Goal: Task Accomplishment & Management: Complete application form

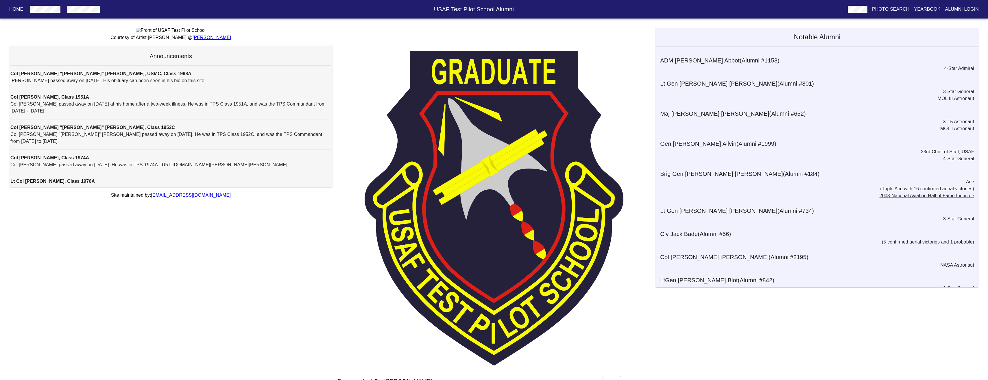
click at [964, 8] on p "Alumni Login" at bounding box center [962, 9] width 34 height 7
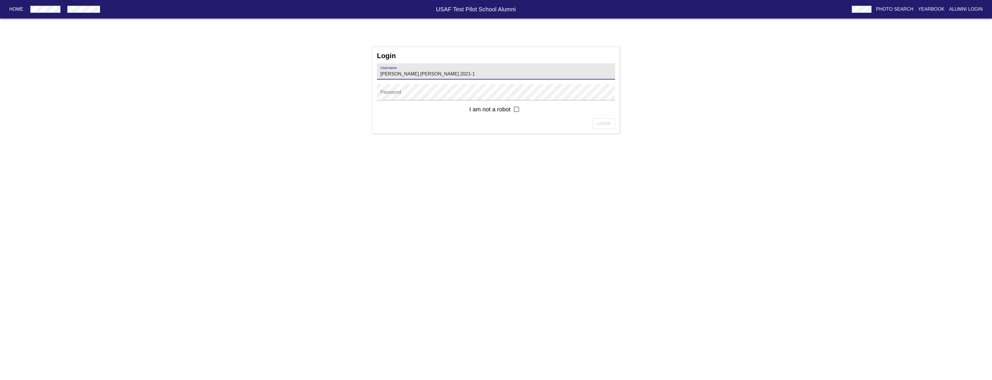
type input "[PERSON_NAME].[PERSON_NAME].2021-1"
click at [517, 110] on input "checkbox" at bounding box center [516, 109] width 12 height 12
checkbox input "true"
click at [609, 122] on span "Login" at bounding box center [603, 123] width 13 height 7
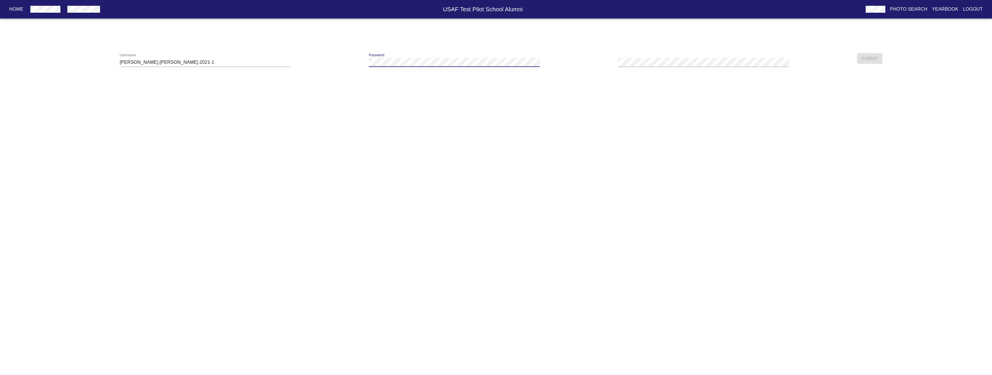
drag, startPoint x: 409, startPoint y: 77, endPoint x: 414, endPoint y: 97, distance: 20.3
click at [414, 67] on html "Home USAF Test Pilot School Alumni Photo Search Yearbook Logout Username [PERSO…" at bounding box center [496, 33] width 992 height 67
click at [874, 57] on span "Submit" at bounding box center [870, 58] width 16 height 7
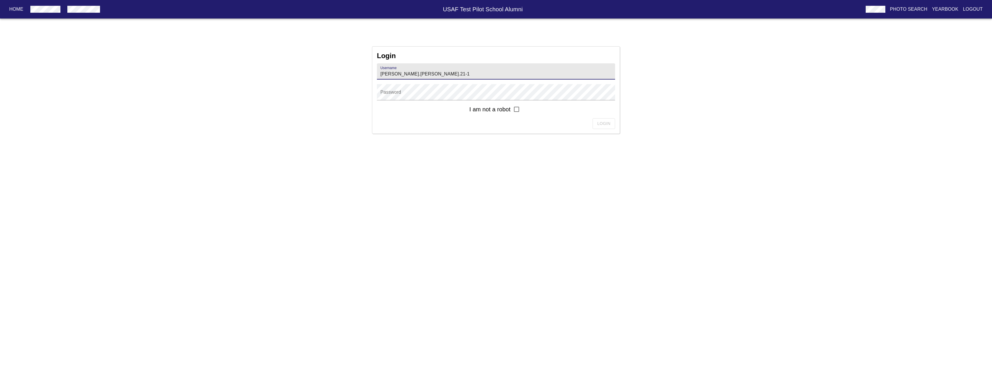
type input "[PERSON_NAME].[PERSON_NAME].21-1"
click at [516, 108] on input "checkbox" at bounding box center [516, 109] width 12 height 12
checkbox input "true"
drag, startPoint x: 599, startPoint y: 124, endPoint x: 602, endPoint y: 123, distance: 3.9
click at [602, 123] on span "Login" at bounding box center [603, 123] width 13 height 7
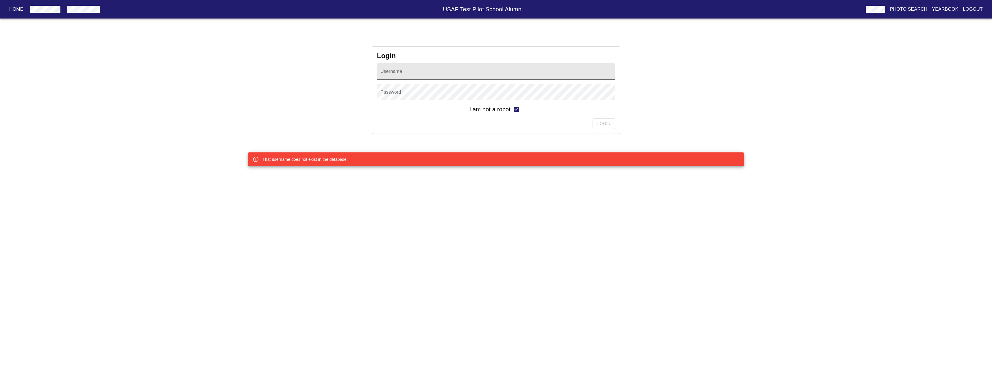
click at [416, 71] on input "text" at bounding box center [496, 71] width 238 height 16
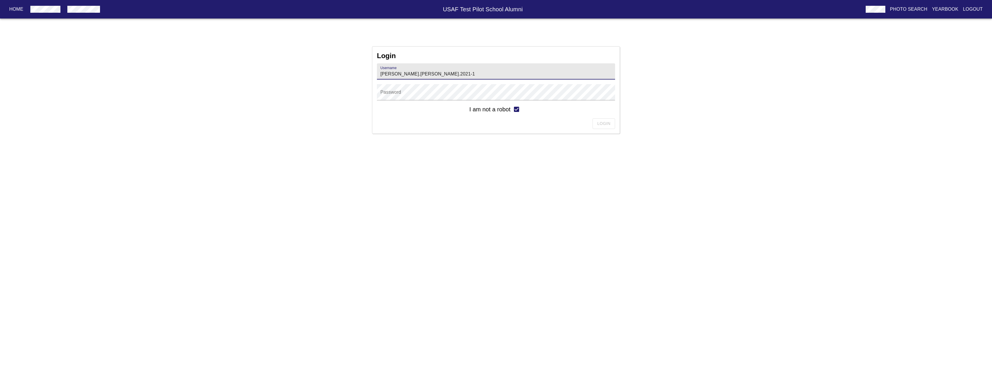
type input "[PERSON_NAME].[PERSON_NAME].2021-1"
click at [602, 123] on span "Login" at bounding box center [603, 123] width 13 height 7
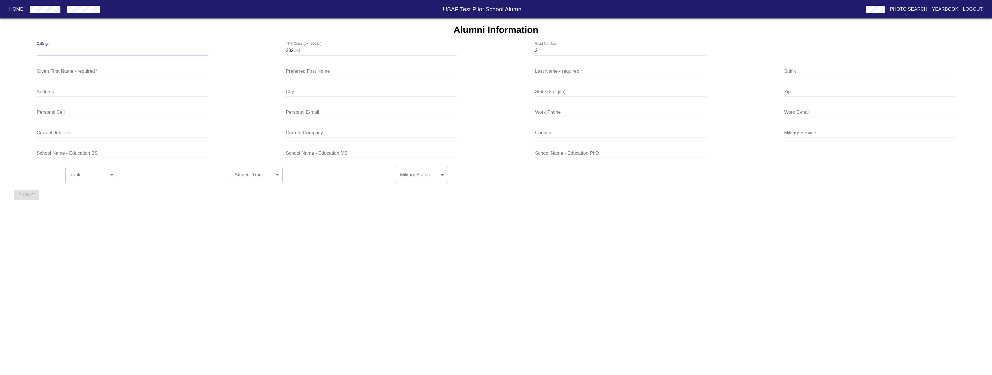
type input "s"
type input "Swab"
type input "[PERSON_NAME]"
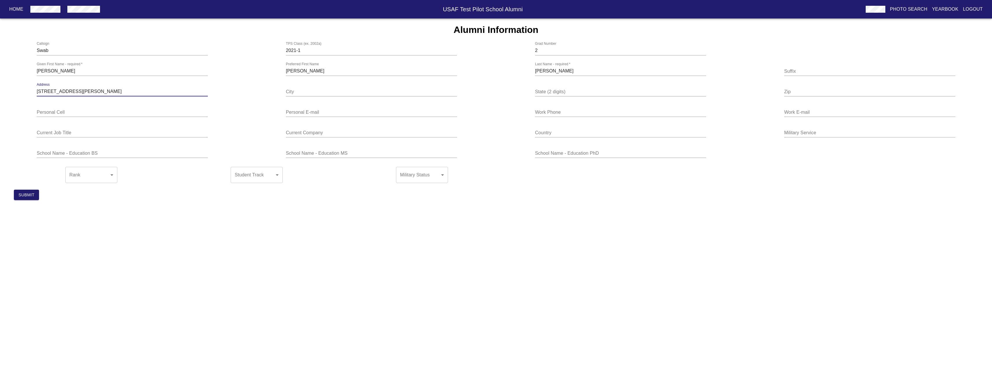
type input "[STREET_ADDRESS][PERSON_NAME]"
type input "[US_STATE][GEOGRAPHIC_DATA]"
type input "CO"
type input "80922"
type input "6154790947"
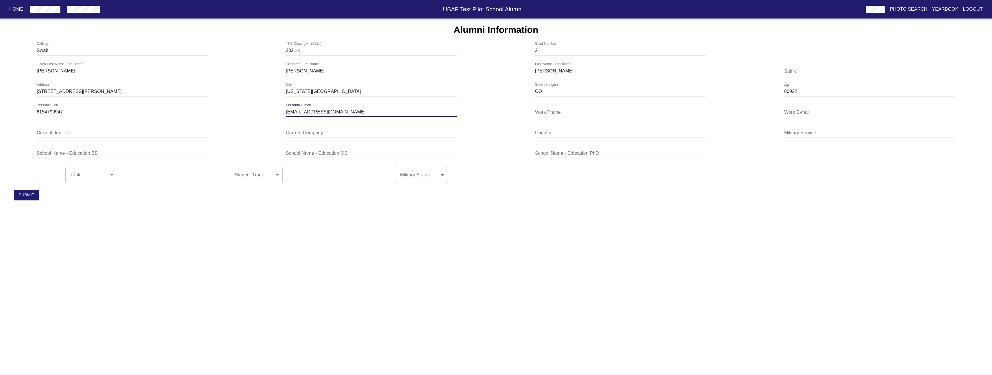
type input "[EMAIL_ADDRESS][DOMAIN_NAME]"
type input "[PHONE_NUMBER]"
type input "[PERSON_NAME][EMAIL_ADDRESS][PERSON_NAME][DOMAIN_NAME]"
type input "Commander"
type input "17 TES"
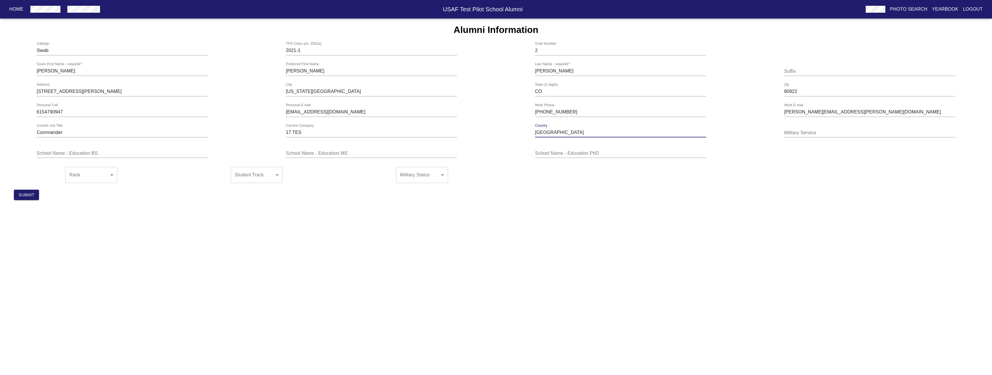
type input "[GEOGRAPHIC_DATA]"
type input "S"
type input "USSF"
type input "E"
type input "[GEOGRAPHIC_DATA][US_STATE]"
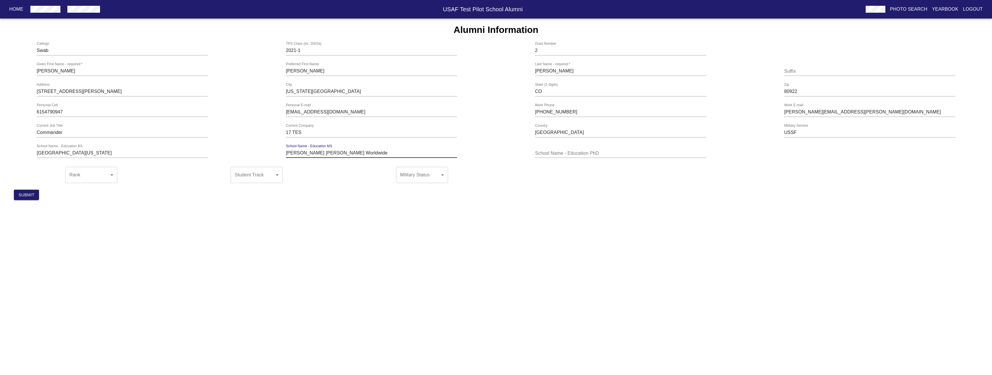
type input "[PERSON_NAME] [PERSON_NAME] Worldwide"
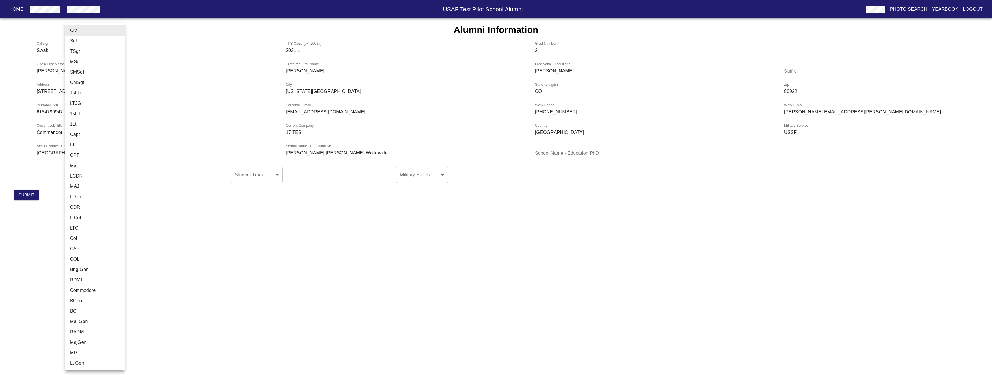
click at [89, 179] on body "Home USAF Test Pilot School Alumni Photo Search Yearbook Logout Alumni Informat…" at bounding box center [496, 111] width 992 height 186
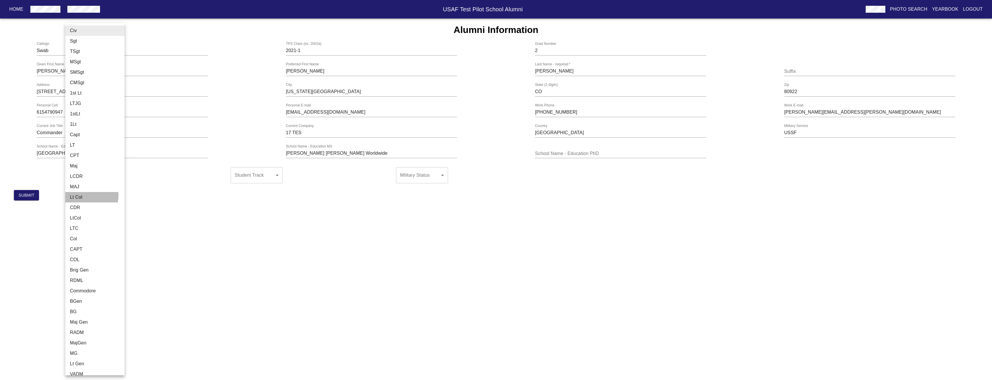
click at [85, 195] on li "Lt Col" at bounding box center [97, 197] width 64 height 10
type input "Lt Col"
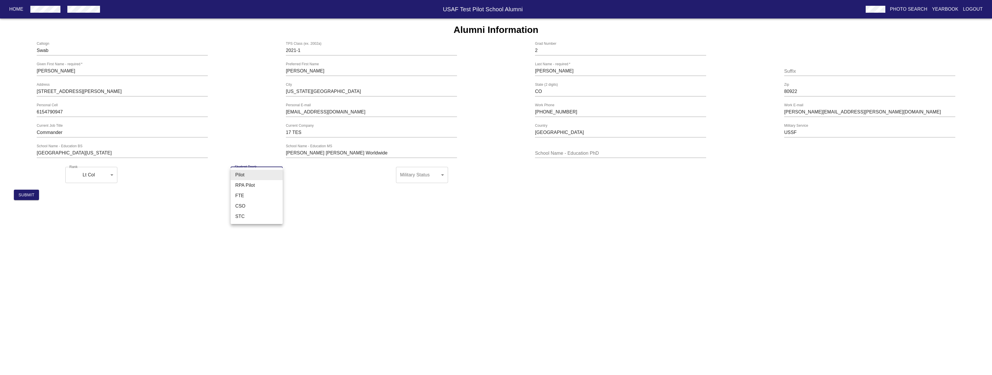
drag, startPoint x: 263, startPoint y: 179, endPoint x: 268, endPoint y: 176, distance: 6.3
click at [268, 177] on body "Home USAF Test Pilot School Alumni Photo Search Yearbook Logout Alumni Informat…" at bounding box center [496, 111] width 992 height 186
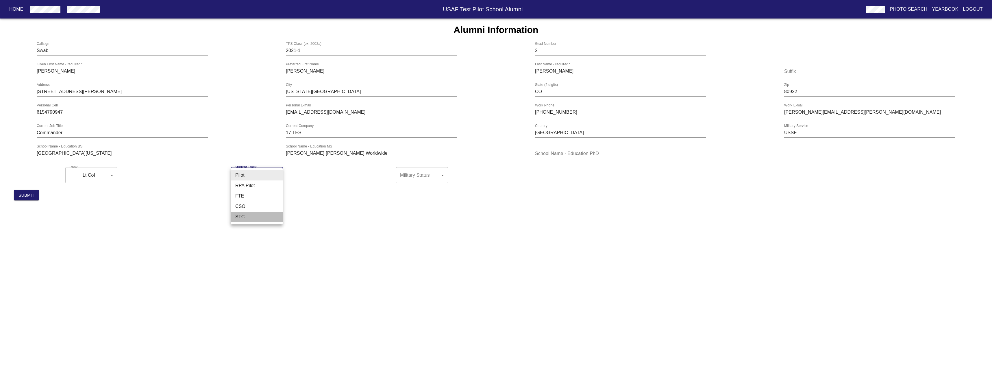
click at [249, 216] on li "STC" at bounding box center [257, 217] width 52 height 10
type input "STC"
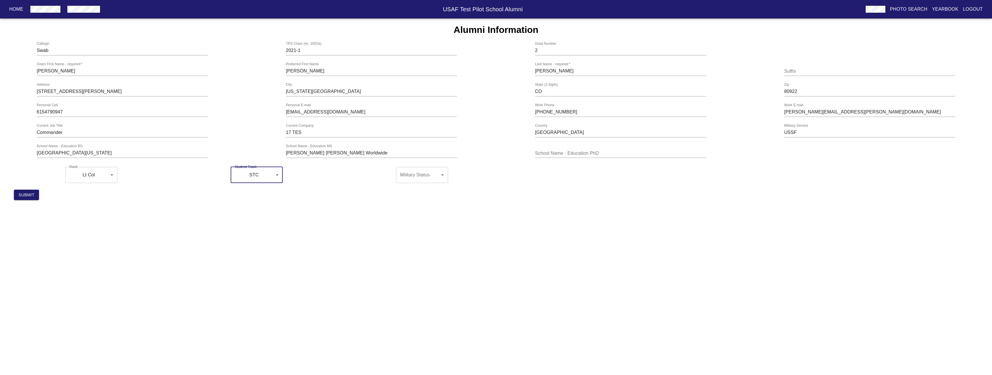
click at [439, 180] on body "Home USAF Test Pilot School Alumni Photo Search Yearbook Logout Alumni Informat…" at bounding box center [496, 111] width 992 height 186
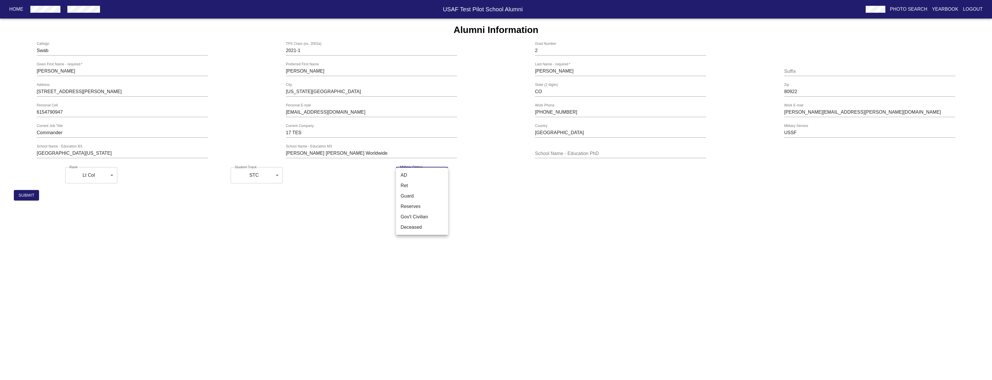
click at [408, 176] on li "AD" at bounding box center [422, 175] width 52 height 10
type input "AD"
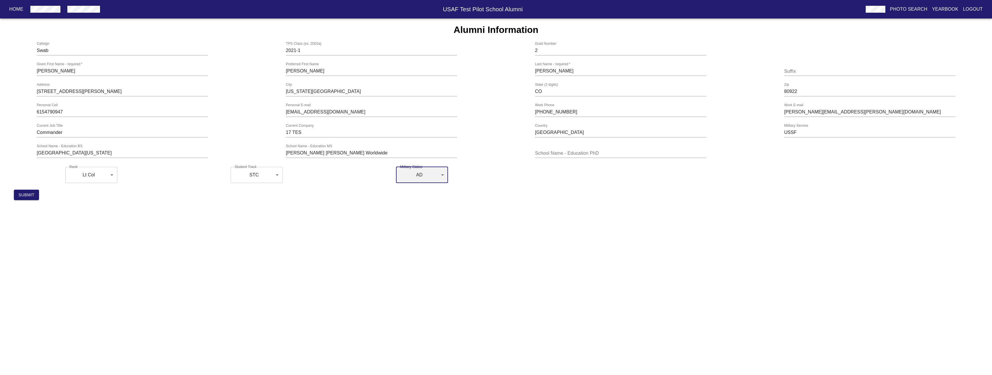
click at [265, 205] on html "Home USAF Test Pilot School Alumni Photo Search Yearbook Logout Alumni Informat…" at bounding box center [496, 102] width 992 height 205
click at [19, 198] on span "Submit" at bounding box center [26, 195] width 16 height 7
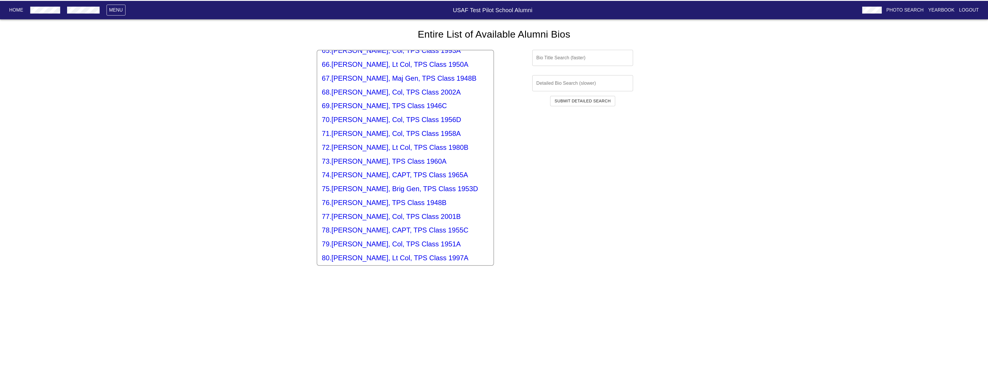
scroll to position [1098, 0]
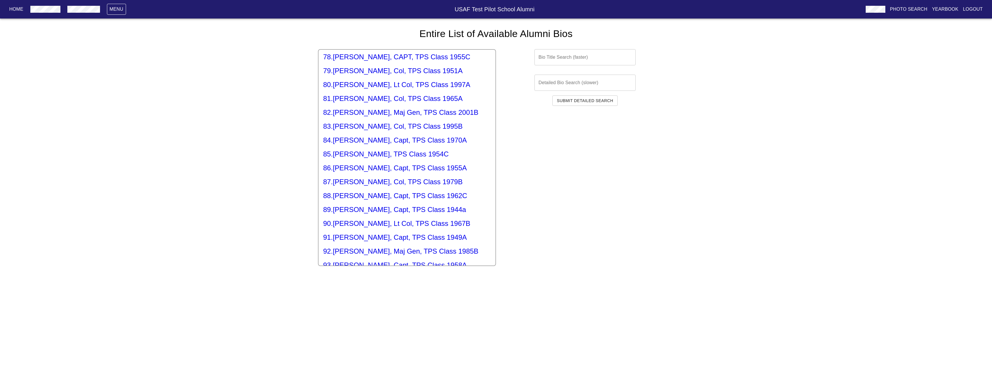
click at [354, 233] on h5 "91 . [PERSON_NAME], Capt, TPS Class 1949A" at bounding box center [407, 237] width 168 height 9
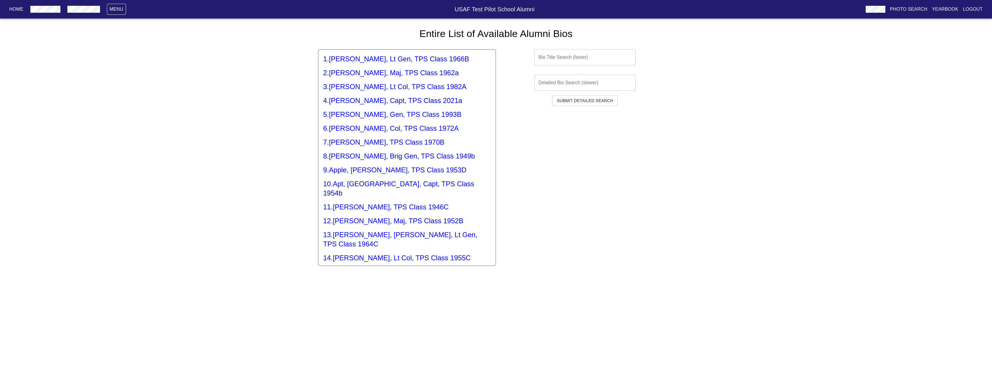
click at [105, 9] on div "Menu" at bounding box center [114, 9] width 24 height 11
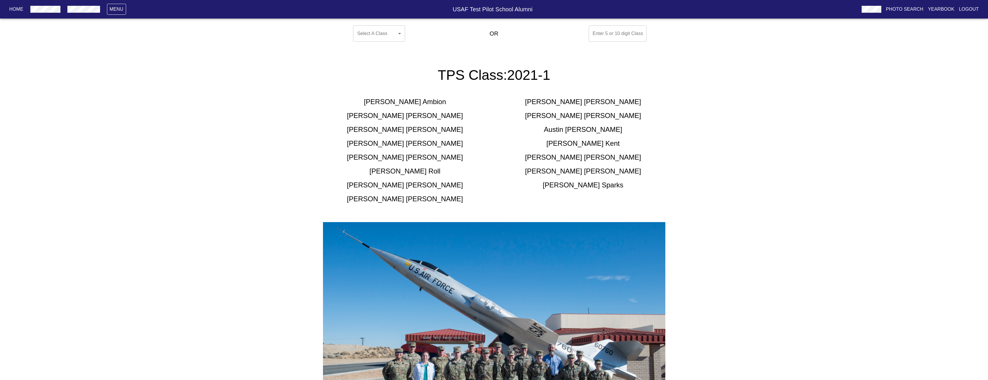
click at [572, 102] on h5 "[PERSON_NAME]" at bounding box center [583, 101] width 116 height 9
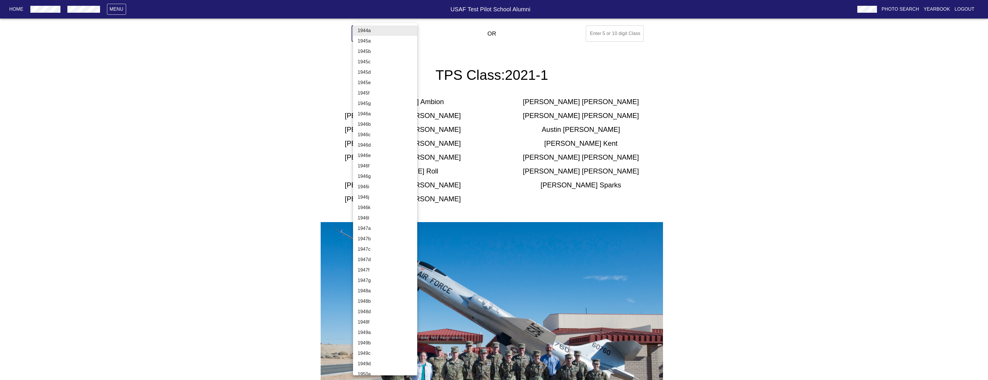
click at [387, 33] on body "Home Menu USAF Test Pilot School Alumni Photo Search Yearbook Logout Select A C…" at bounding box center [494, 248] width 988 height 450
click at [429, 40] on div at bounding box center [496, 190] width 992 height 380
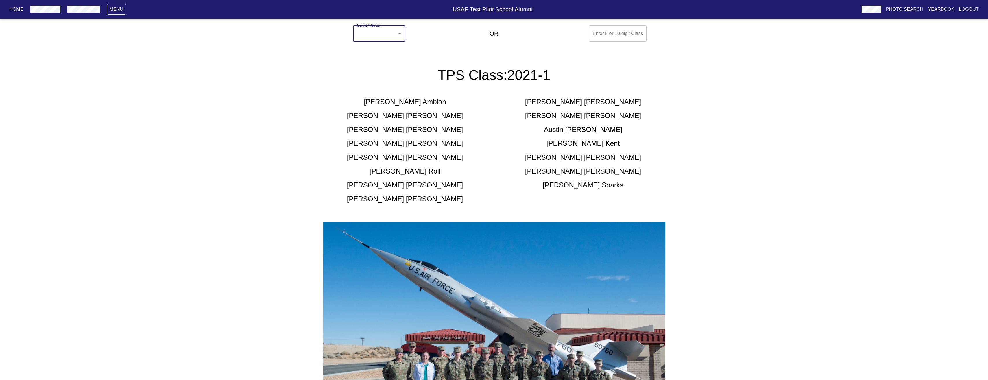
click at [385, 34] on body "Home Menu USAF Test Pilot School Alumni Photo Search Yearbook Logout Select A C…" at bounding box center [494, 248] width 988 height 450
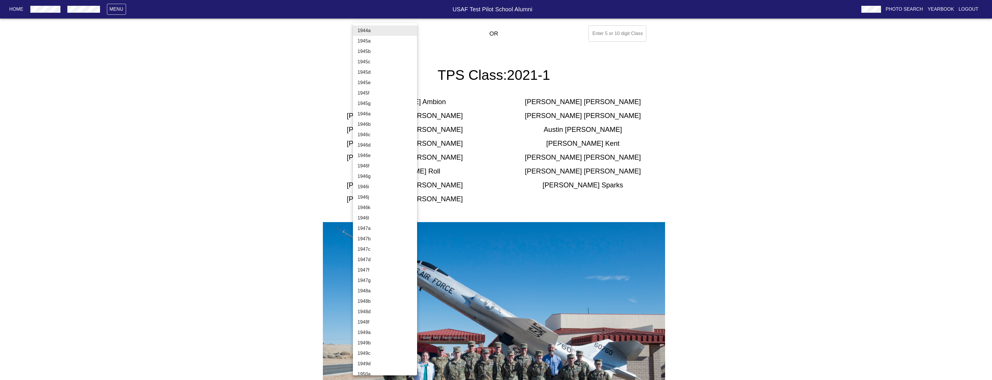
click at [444, 39] on div at bounding box center [496, 190] width 992 height 380
click at [396, 34] on body "Home Menu USAF Test Pilot School Alumni Photo Search Yearbook Logout Select A C…" at bounding box center [494, 248] width 988 height 450
click at [366, 29] on li "1944a" at bounding box center [387, 30] width 68 height 10
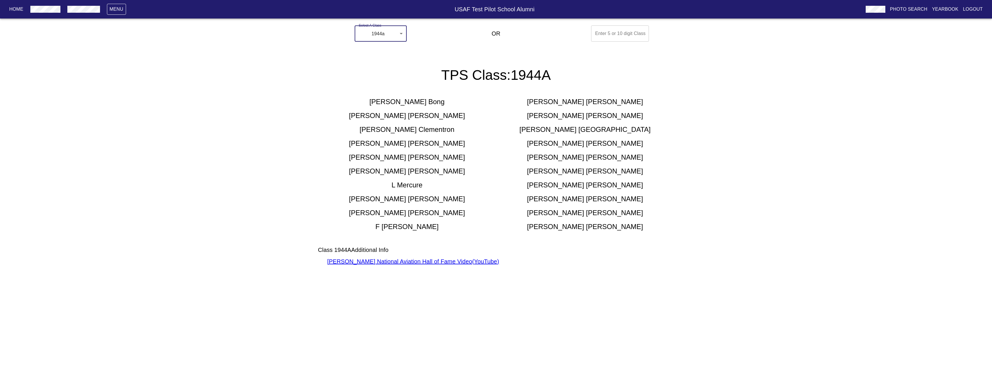
click at [398, 262] on link "[PERSON_NAME] National Aviation Hall of Fame Video ( YouTube )" at bounding box center [413, 261] width 172 height 6
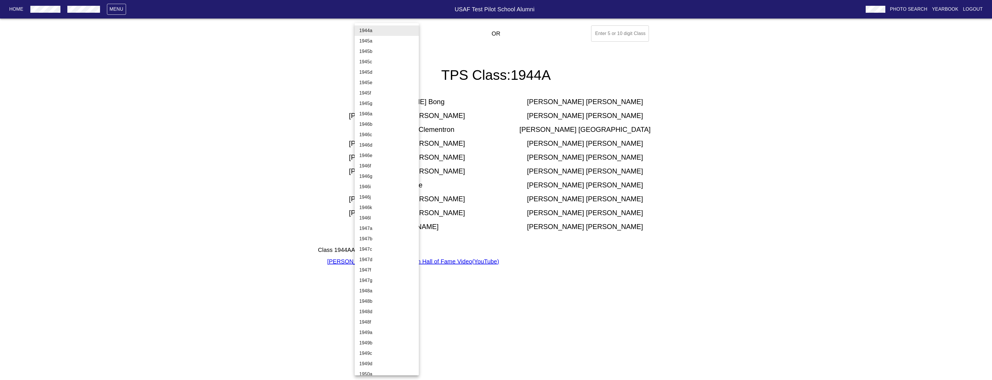
click at [384, 35] on body "Home Menu USAF Test Pilot School Alumni Photo Search Yearbook Logout Select A C…" at bounding box center [496, 151] width 992 height 257
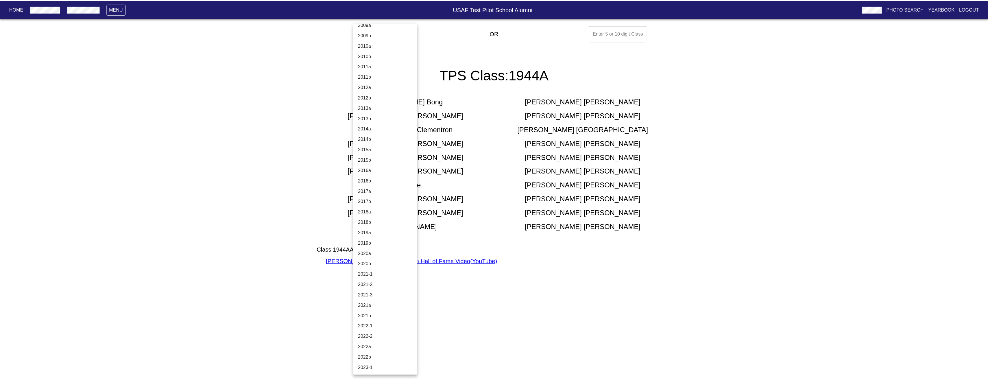
scroll to position [1817, 0]
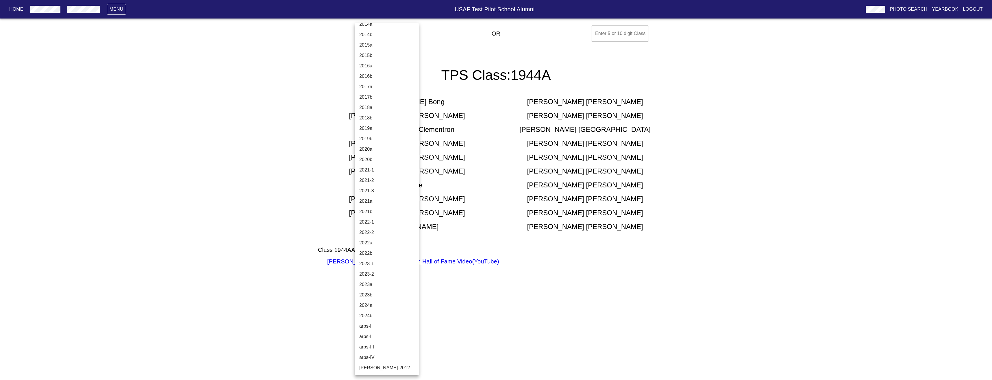
click at [372, 314] on li "2024b" at bounding box center [389, 315] width 68 height 10
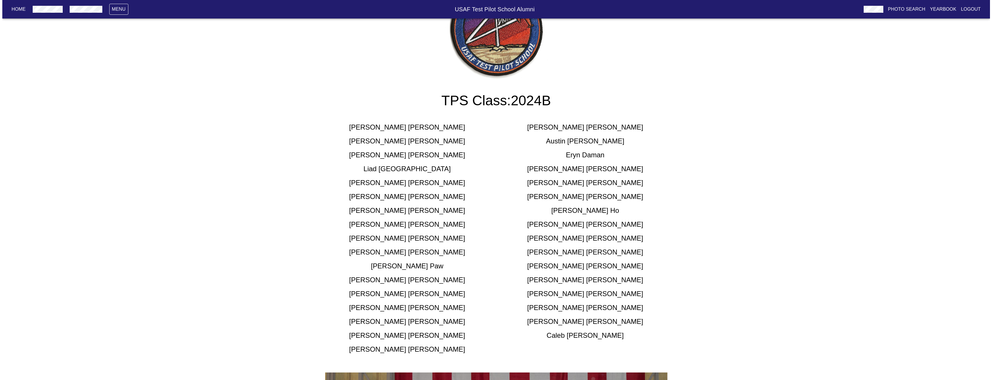
scroll to position [0, 0]
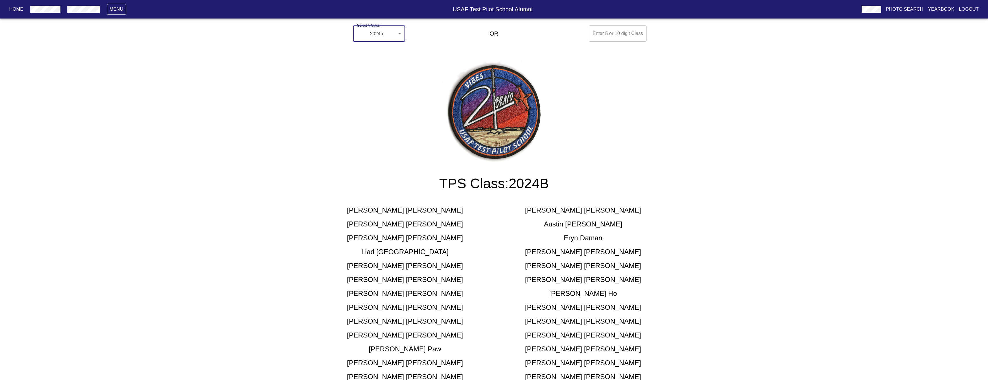
click at [386, 30] on body "Home Menu USAF Test Pilot School Alumni Photo Search Yearbook Logout Select A C…" at bounding box center [494, 347] width 988 height 648
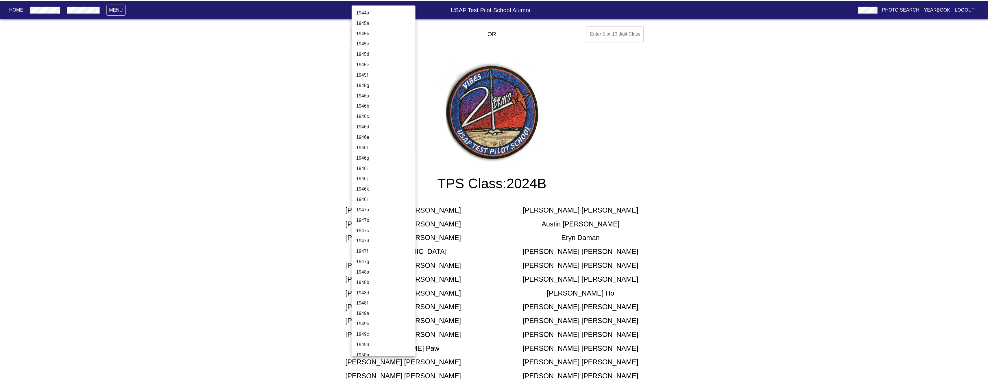
scroll to position [1817, 0]
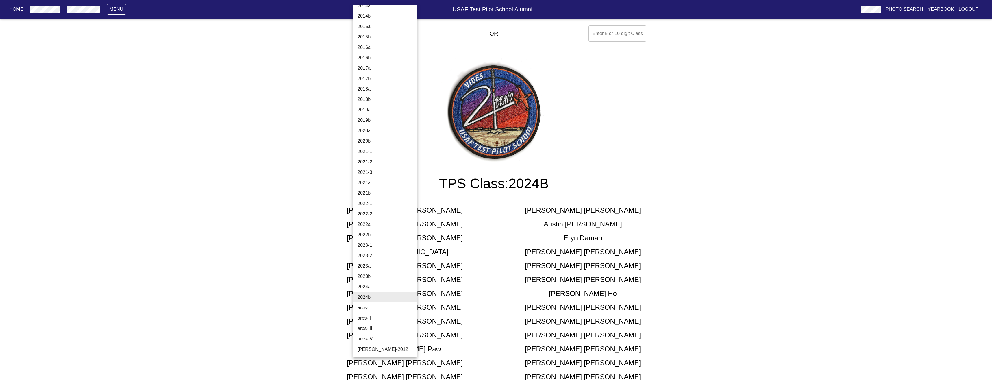
click at [273, 183] on div at bounding box center [496, 190] width 992 height 380
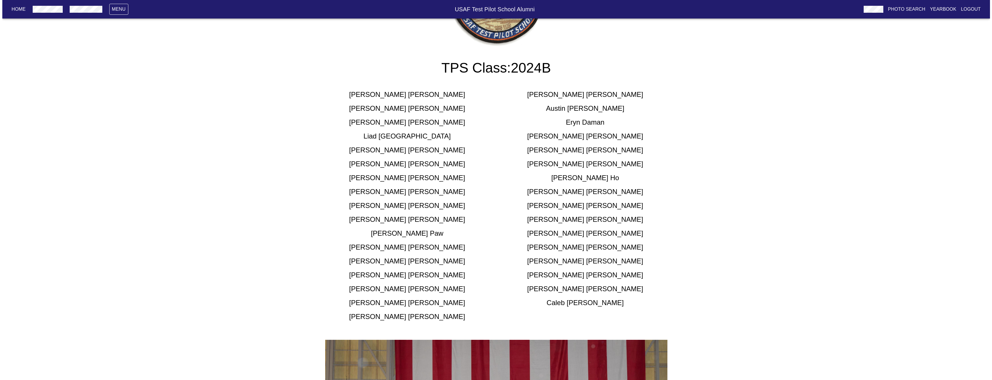
scroll to position [0, 0]
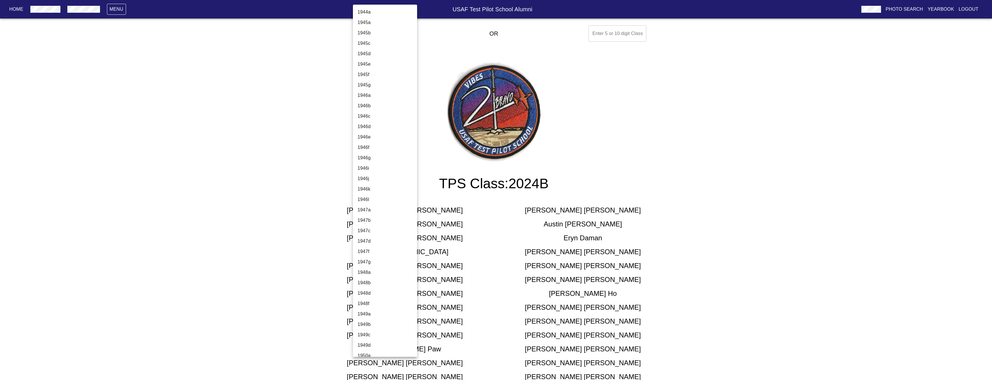
click at [376, 34] on body "Home Menu USAF Test Pilot School Alumni Photo Search Yearbook Logout Select A C…" at bounding box center [496, 347] width 992 height 648
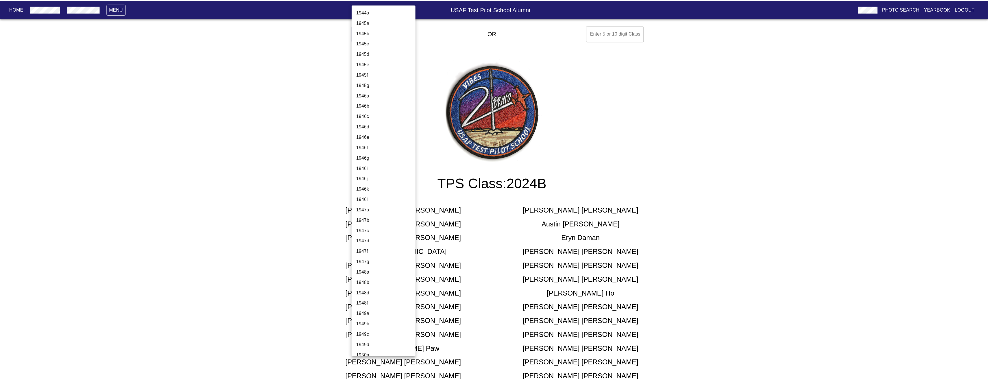
scroll to position [1817, 0]
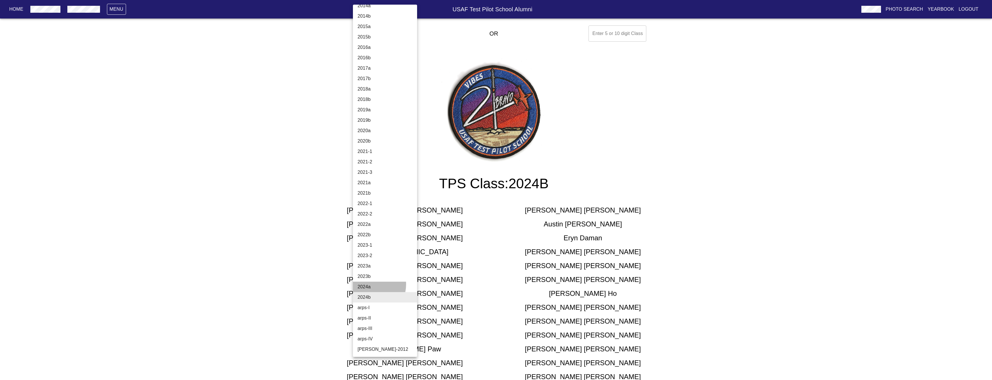
click at [369, 284] on li "2024a" at bounding box center [387, 287] width 68 height 10
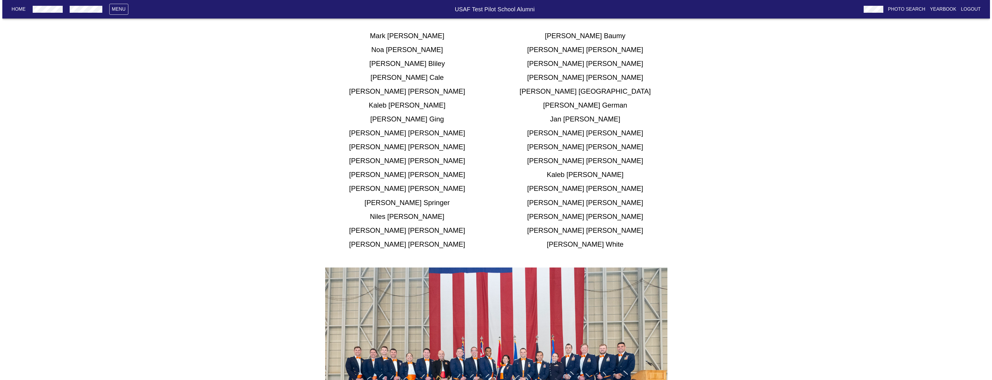
scroll to position [0, 0]
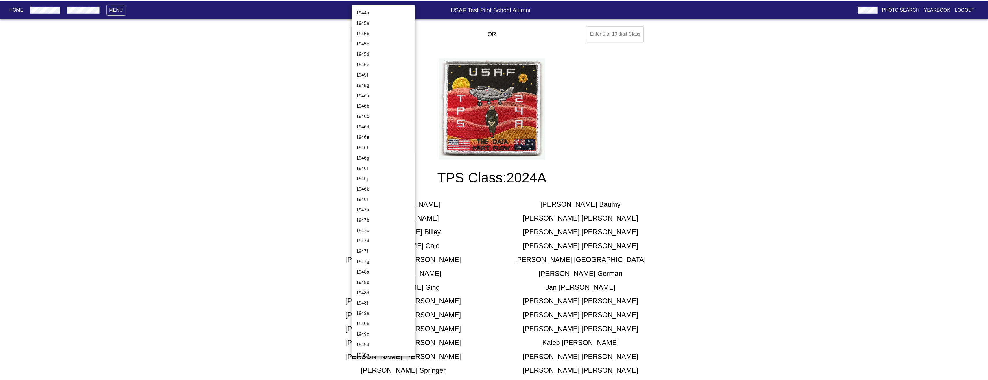
scroll to position [1817, 0]
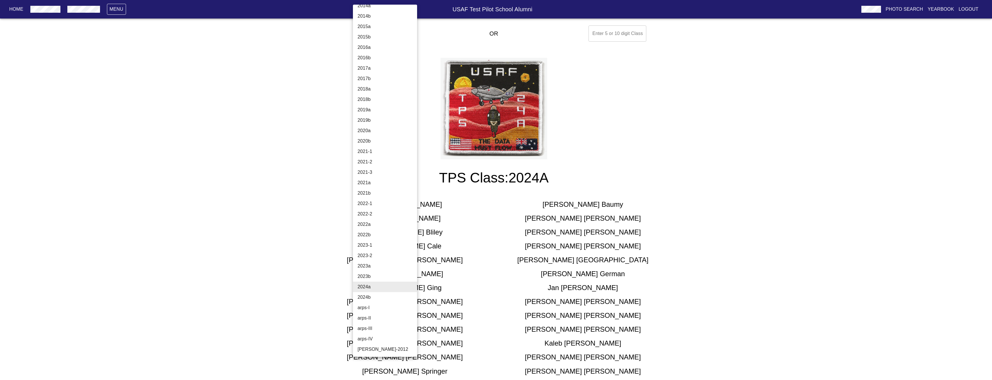
click at [365, 151] on li "2021-1" at bounding box center [387, 151] width 68 height 10
type input "2021-1"
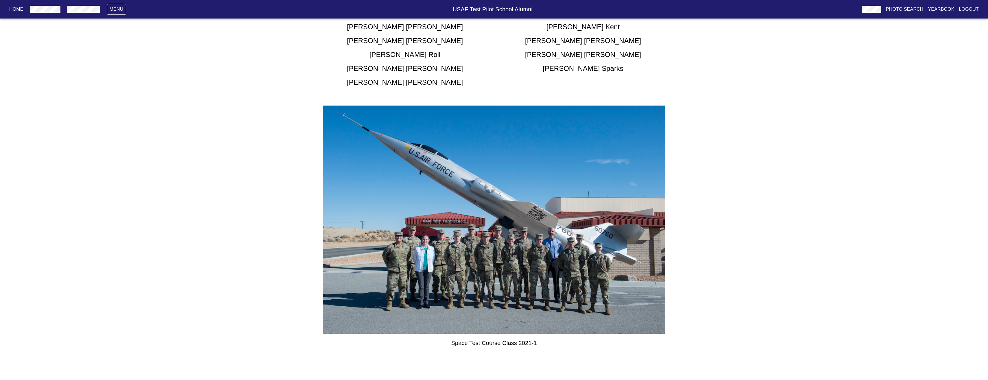
scroll to position [0, 0]
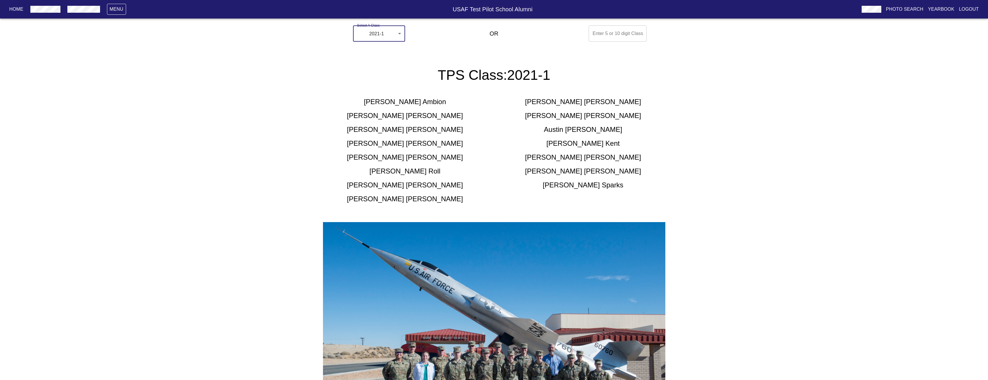
click at [12, 6] on p "Home" at bounding box center [16, 9] width 14 height 7
